Goal: Information Seeking & Learning: Learn about a topic

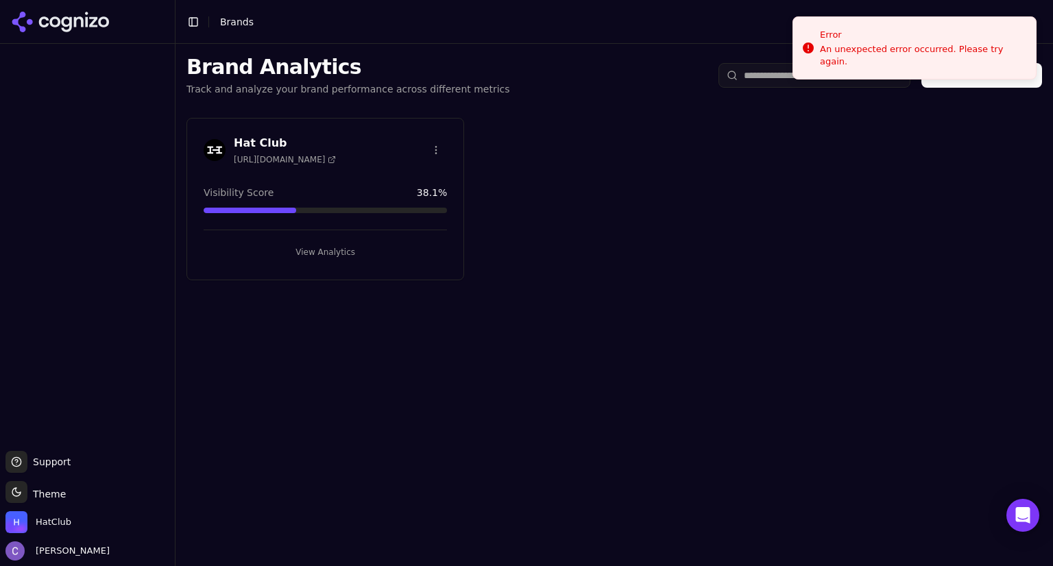
click at [383, 245] on button "View Analytics" at bounding box center [325, 252] width 243 height 22
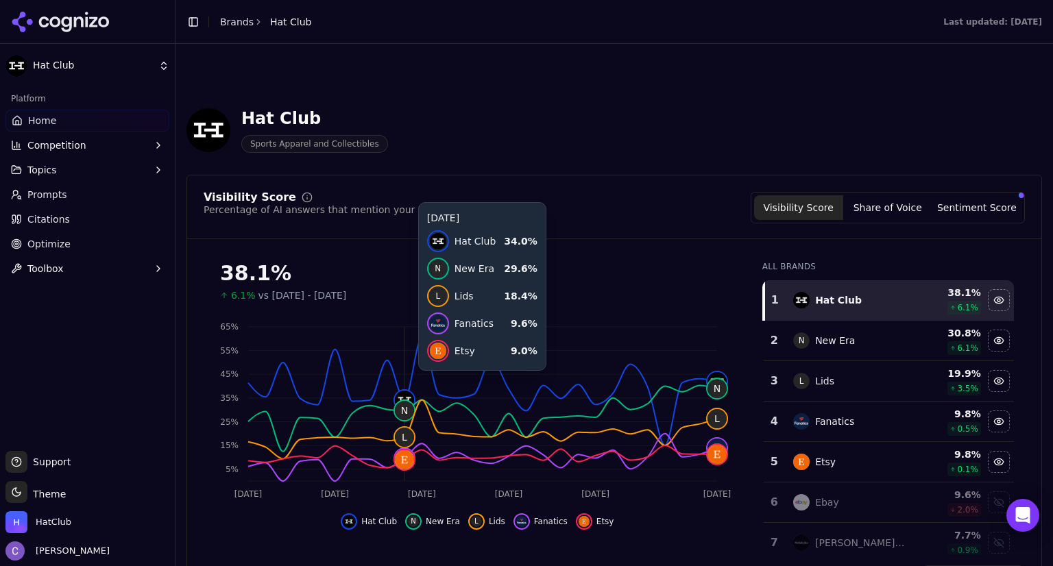
scroll to position [154, 0]
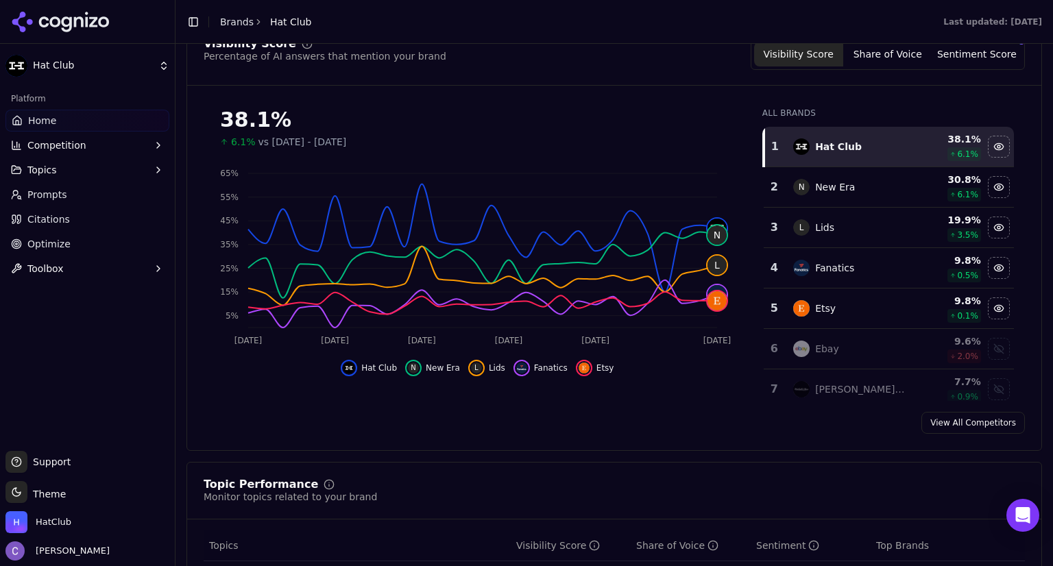
click at [65, 172] on button "Topics" at bounding box center [87, 170] width 164 height 22
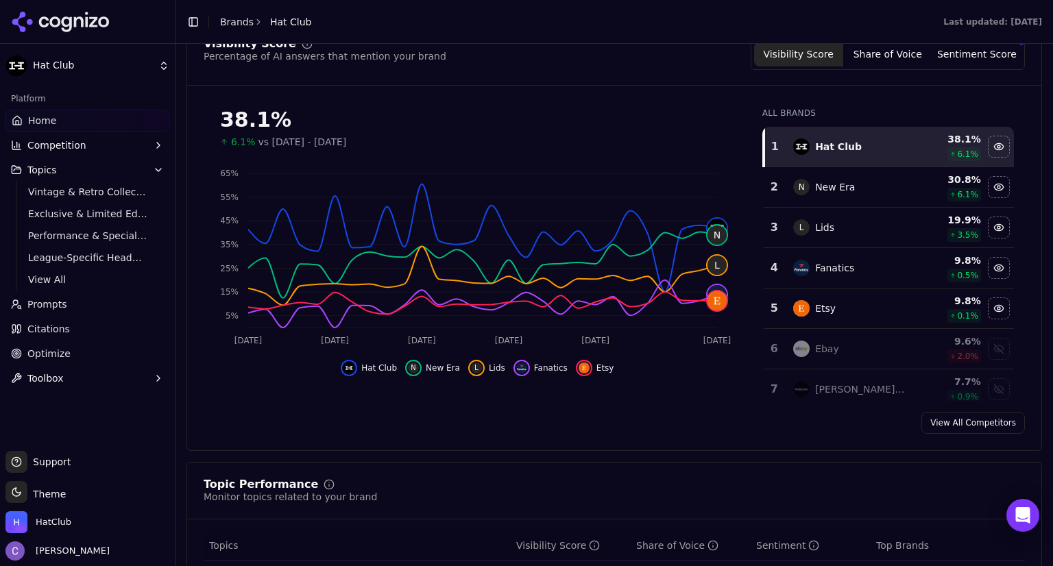
click at [56, 306] on span "Prompts" at bounding box center [47, 304] width 40 height 14
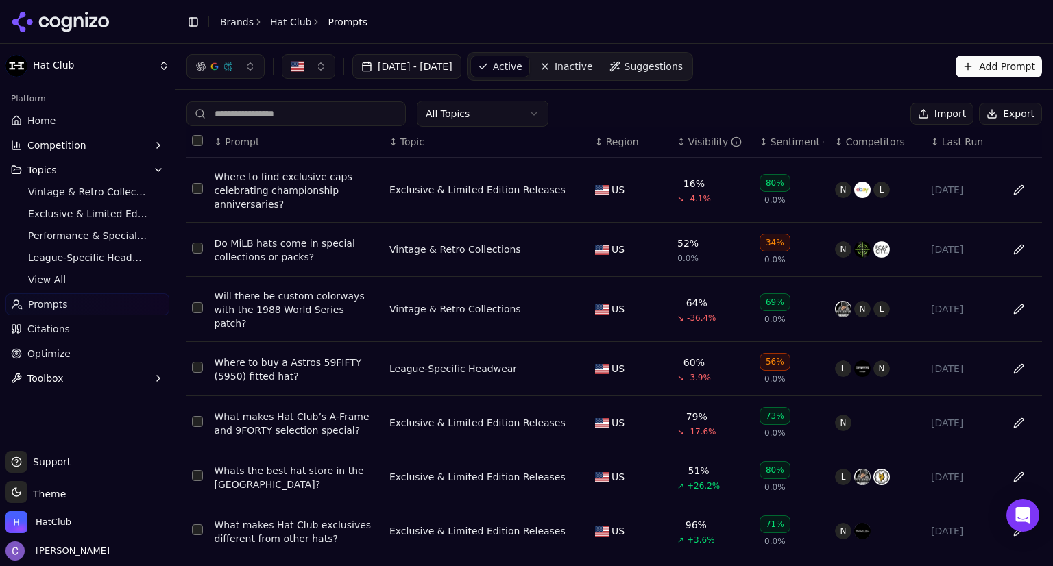
click at [317, 113] on input at bounding box center [295, 113] width 219 height 25
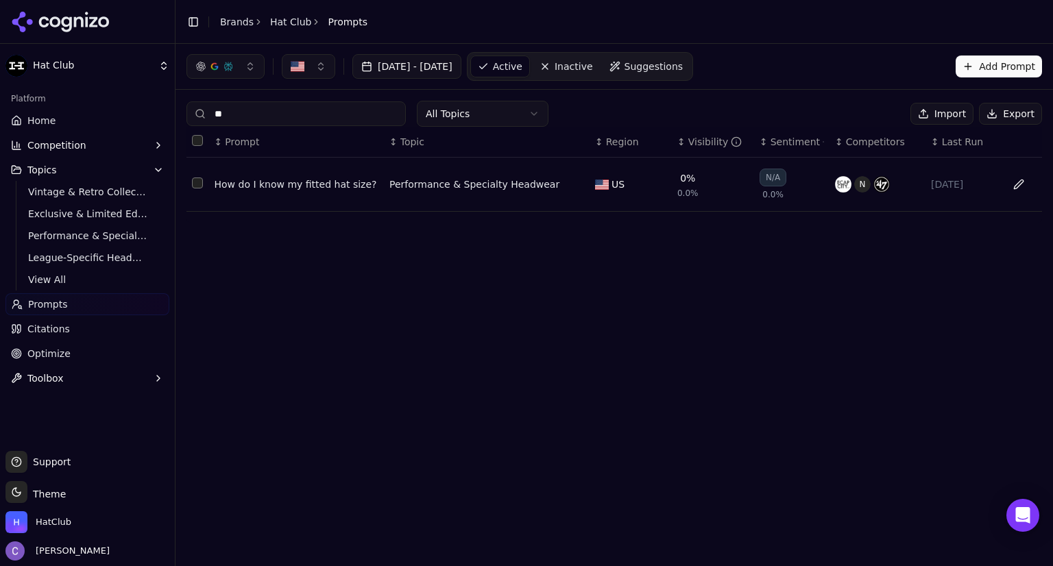
type input "*"
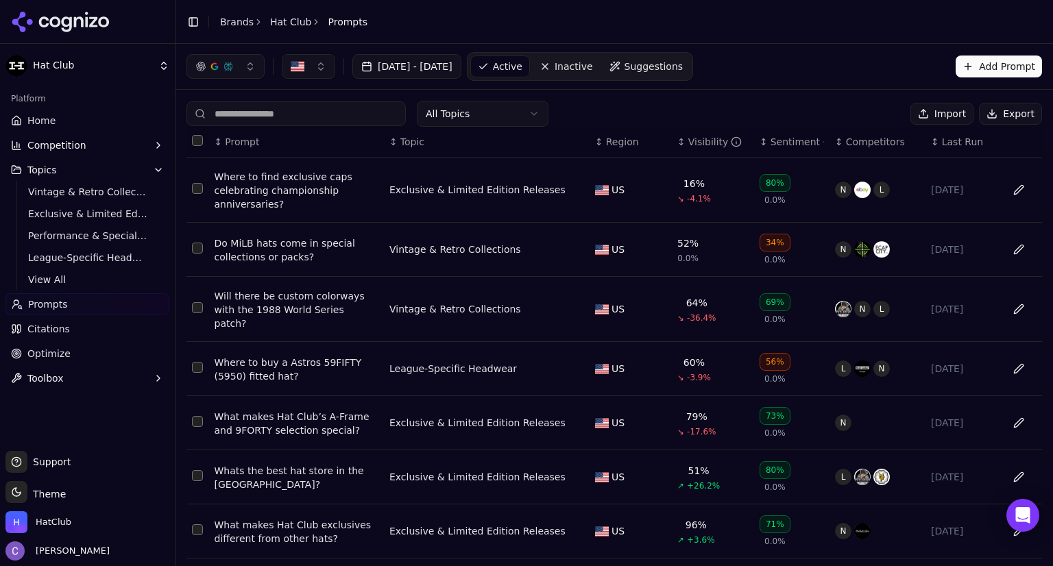
click at [84, 125] on link "Home" at bounding box center [87, 121] width 164 height 22
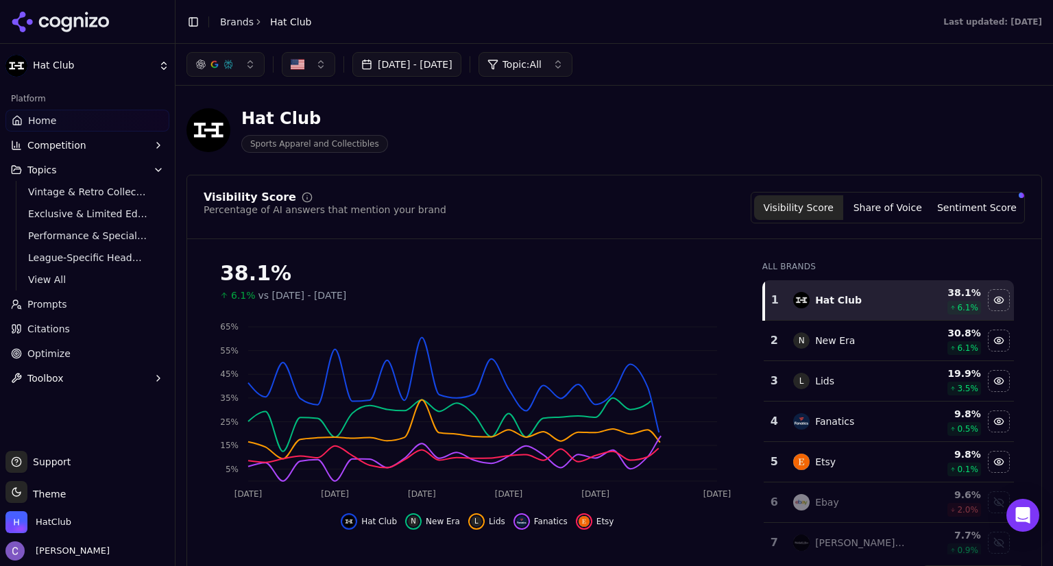
click at [234, 64] on button "button" at bounding box center [225, 64] width 78 height 25
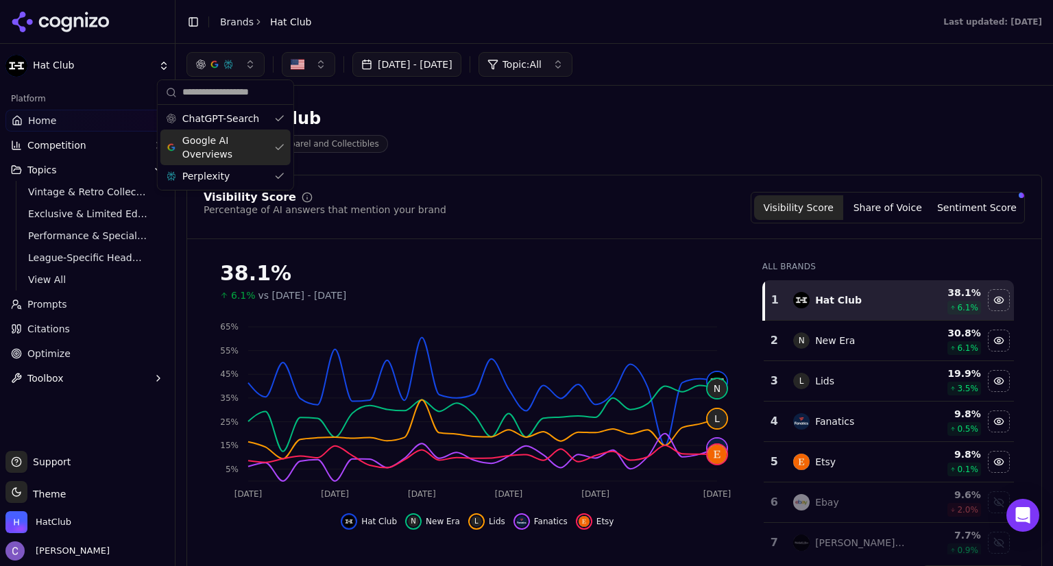
click at [279, 143] on div "Google AI Overviews" at bounding box center [225, 148] width 130 height 36
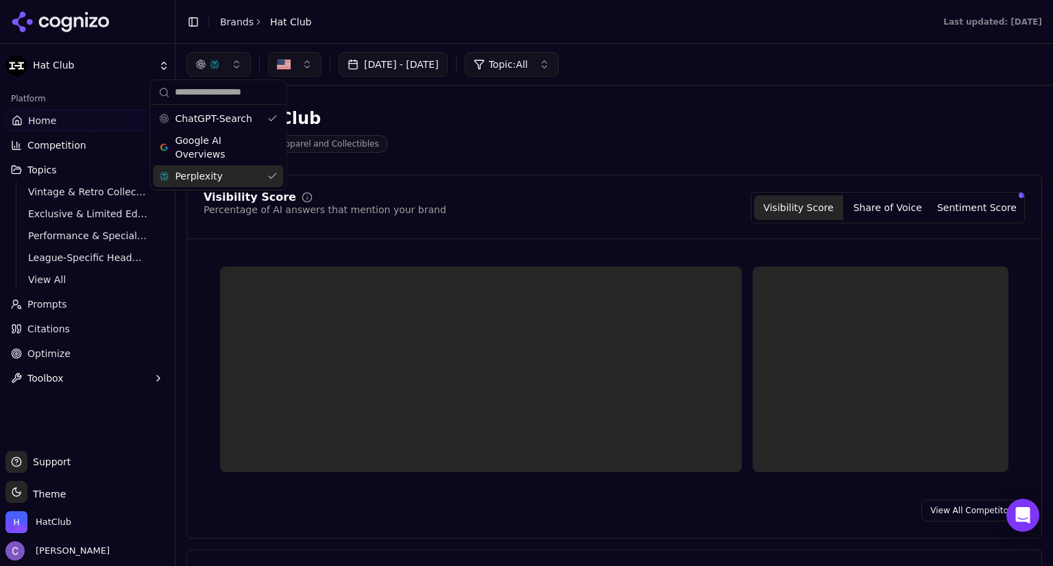
click at [273, 179] on div "Perplexity" at bounding box center [218, 176] width 130 height 22
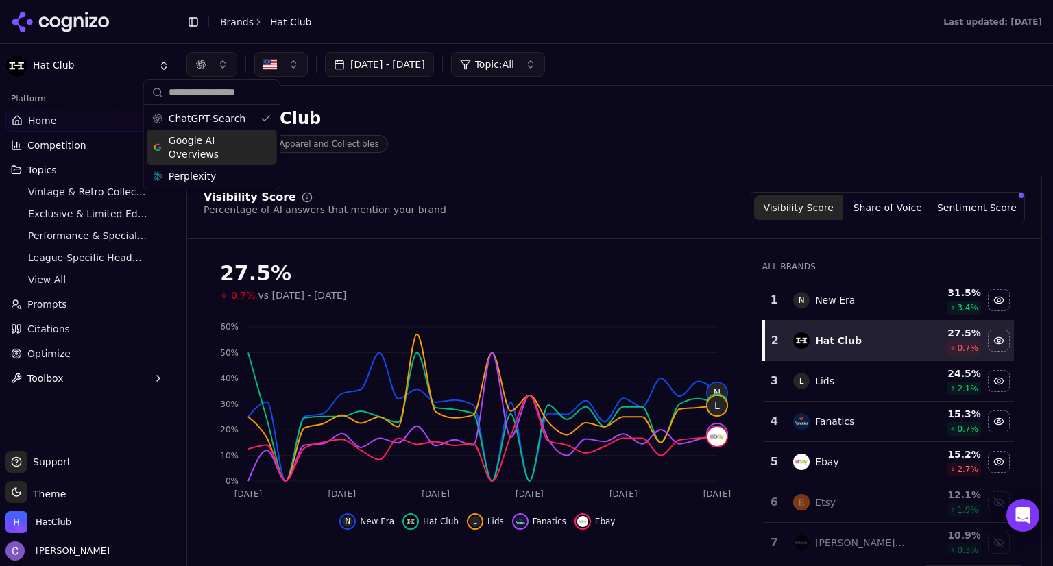
click at [263, 150] on div "Google AI Overviews" at bounding box center [212, 148] width 130 height 36
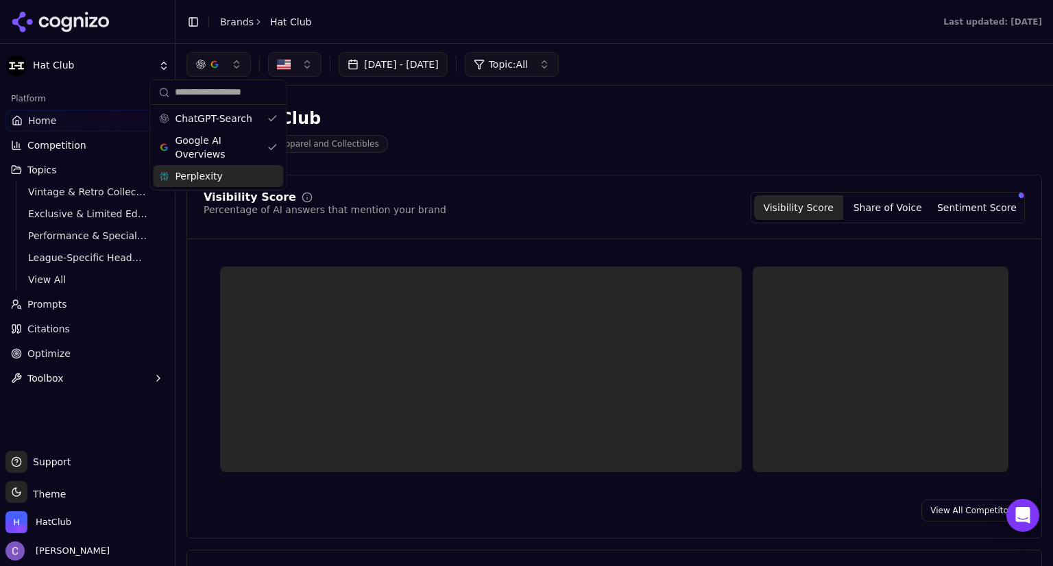
click at [270, 179] on div "Perplexity" at bounding box center [218, 176] width 130 height 22
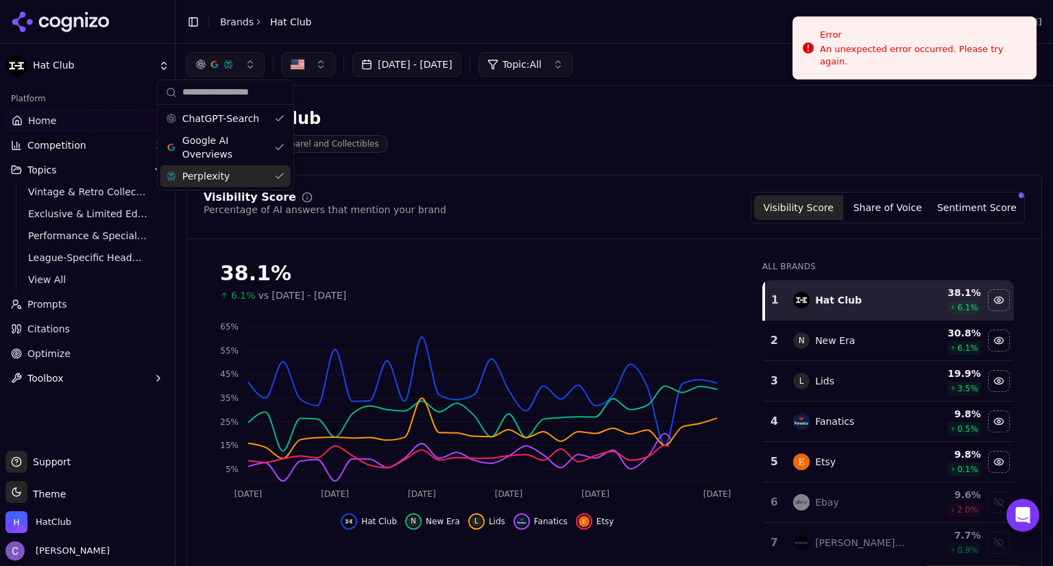
click at [499, 209] on div "Visibility Score Percentage of AI answers that mention your brand Visibility Sc…" at bounding box center [614, 208] width 821 height 32
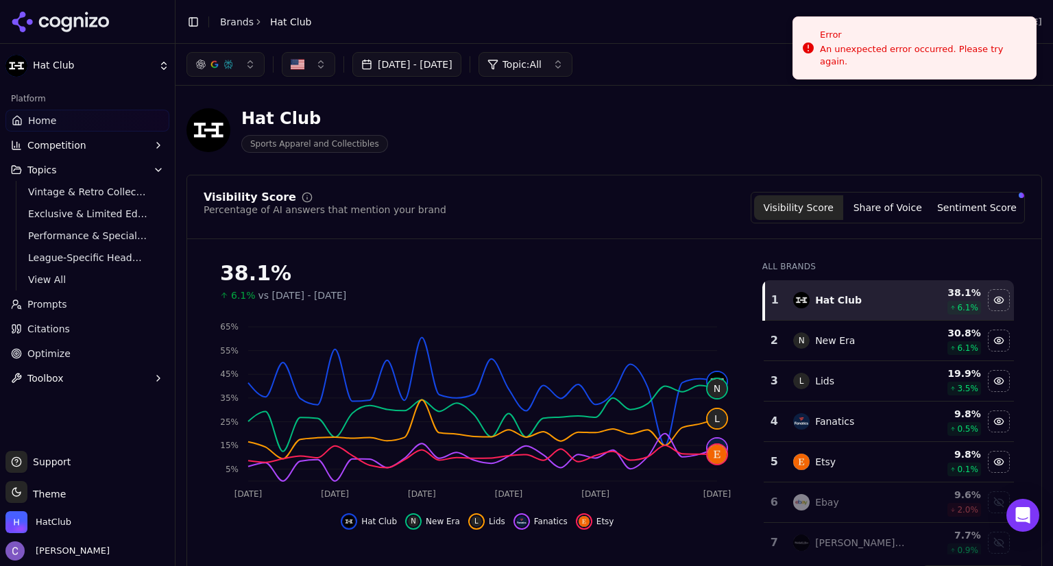
click at [42, 114] on span "Home" at bounding box center [42, 121] width 28 height 14
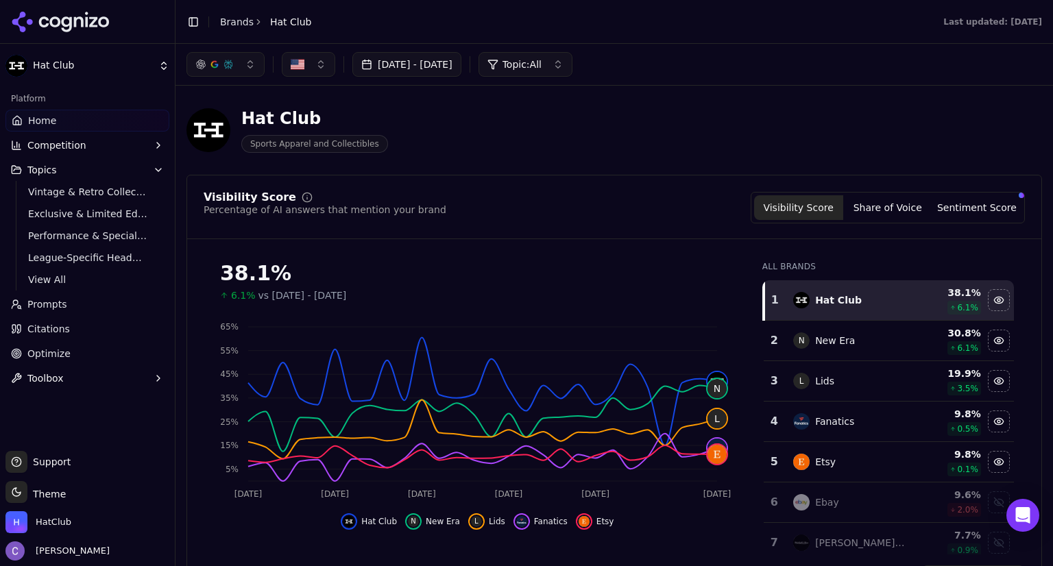
click at [72, 199] on link "Vintage & Retro Collections" at bounding box center [88, 191] width 130 height 19
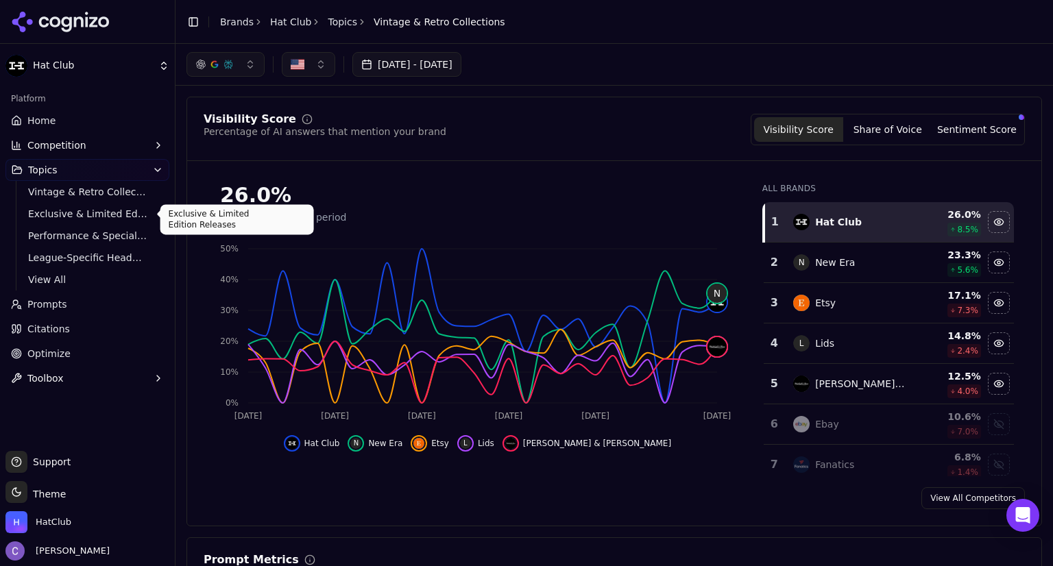
click at [104, 213] on span "Exclusive & Limited Edition Releases" at bounding box center [87, 214] width 119 height 14
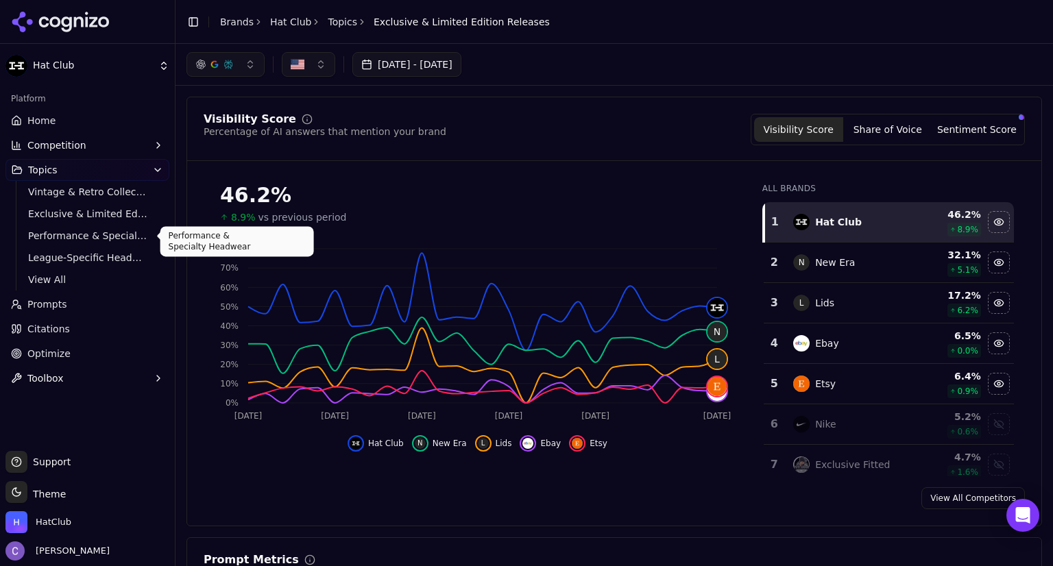
click at [97, 230] on span "Performance & Specialty Headwear" at bounding box center [87, 236] width 119 height 14
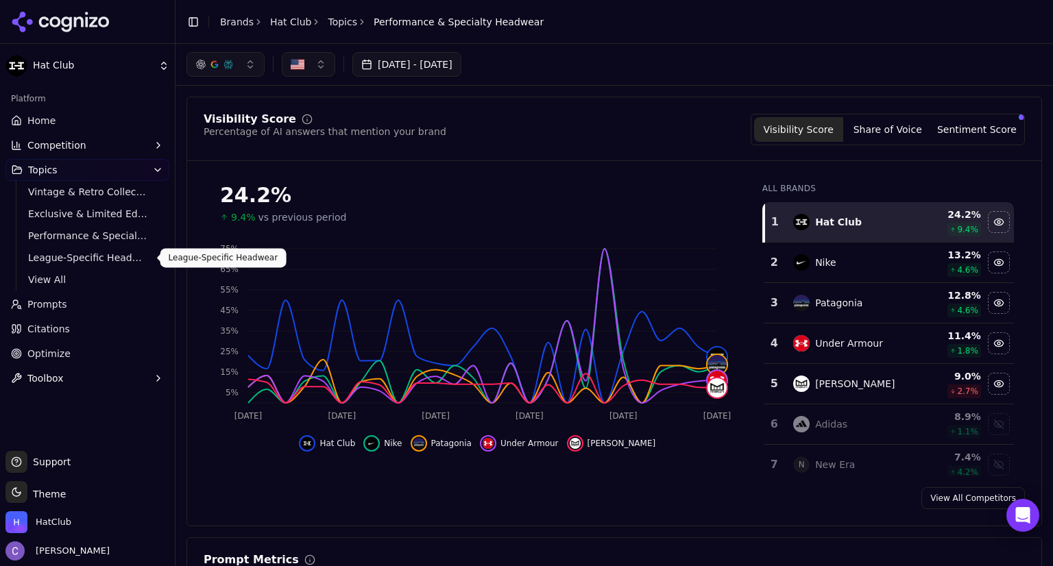
click at [101, 263] on span "League-Specific Headwear" at bounding box center [87, 258] width 119 height 14
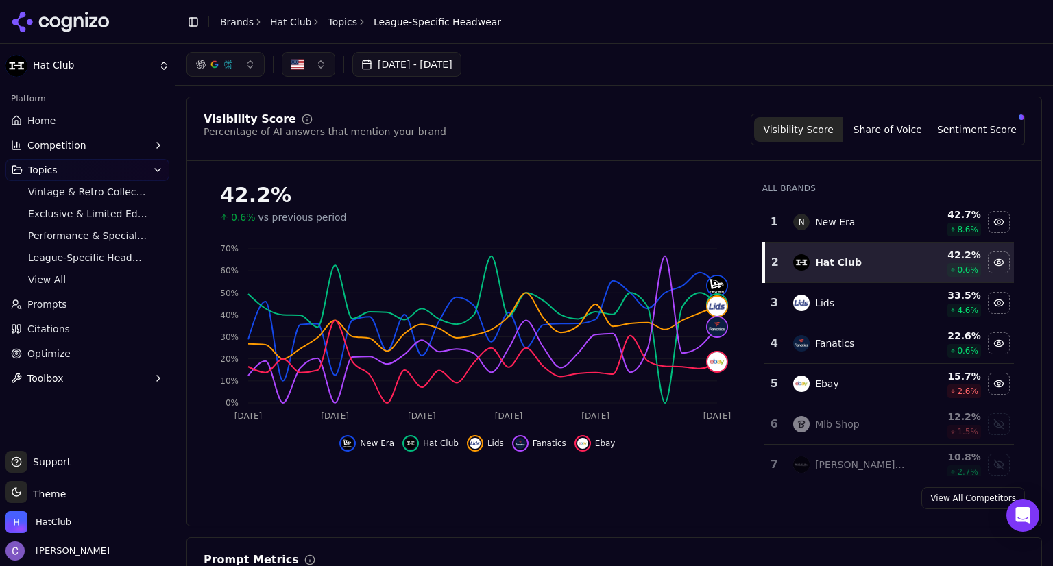
click at [52, 118] on span "Home" at bounding box center [41, 121] width 28 height 14
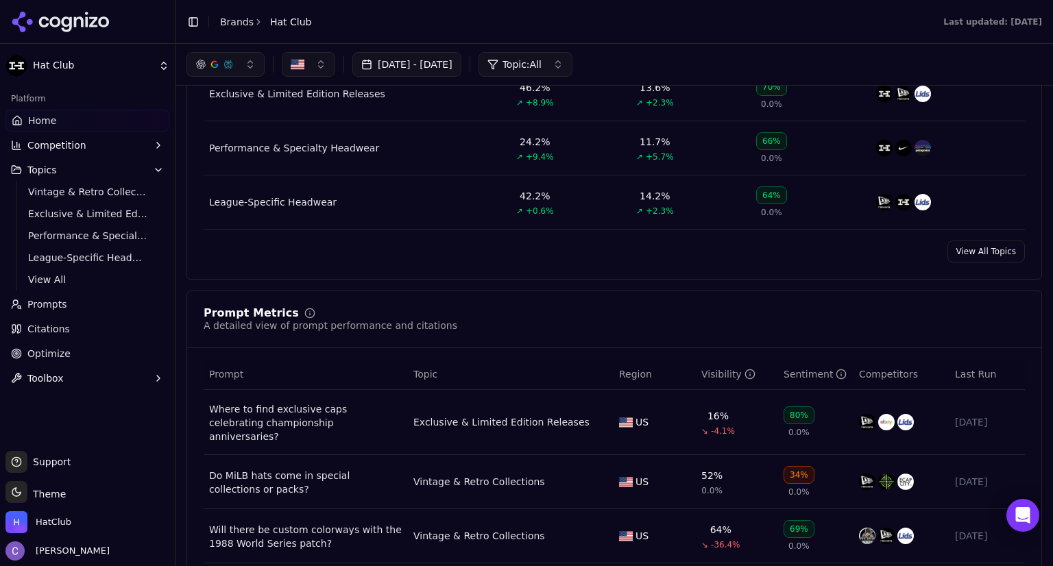
scroll to position [455, 0]
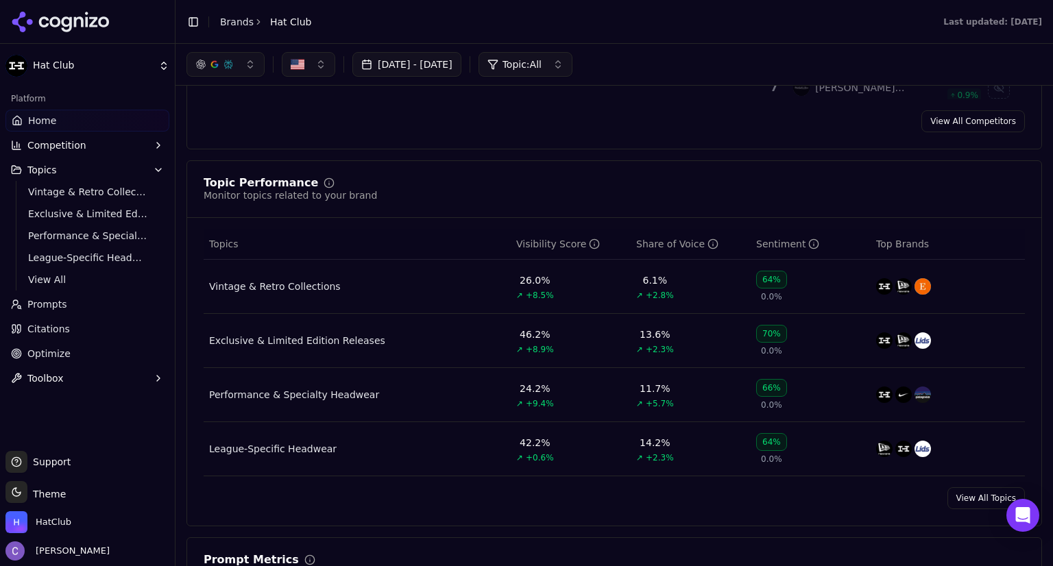
click at [90, 128] on link "Home" at bounding box center [87, 121] width 164 height 22
